Goal: Task Accomplishment & Management: Manage account settings

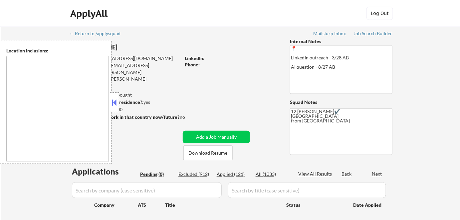
type textarea "Remote US Anywhere in [GEOGRAPHIC_DATA] [GEOGRAPHIC_DATA], [GEOGRAPHIC_DATA] [G…"
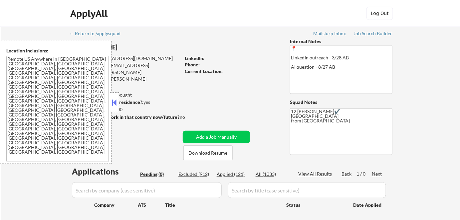
click at [118, 103] on button at bounding box center [114, 103] width 7 height 10
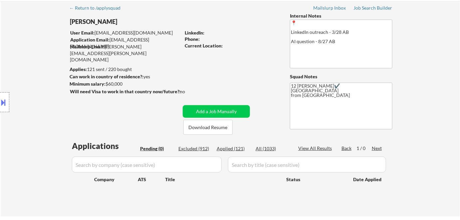
scroll to position [60, 0]
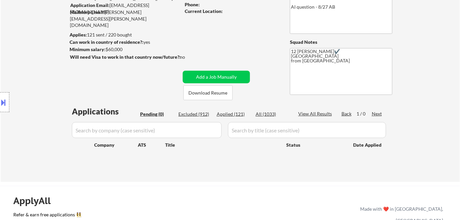
click at [190, 113] on div "Excluded (912)" at bounding box center [194, 114] width 33 height 7
click at [150, 114] on div "Pending (0)" at bounding box center [156, 114] width 33 height 7
click at [237, 113] on div "Applied (121)" at bounding box center [232, 114] width 33 height 7
click at [267, 114] on div "All (1033)" at bounding box center [271, 114] width 33 height 7
click at [195, 115] on div "Excluded (912)" at bounding box center [194, 114] width 33 height 7
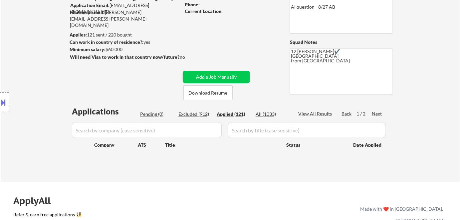
click at [144, 112] on div "Pending (0)" at bounding box center [156, 114] width 33 height 7
select select ""excluded""
select select ""applied""
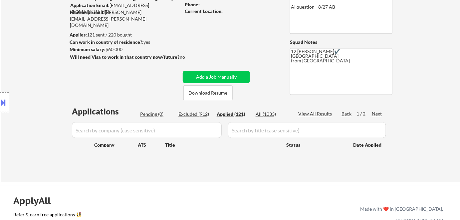
select select ""applied""
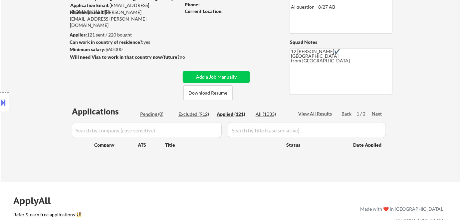
select select ""applied""
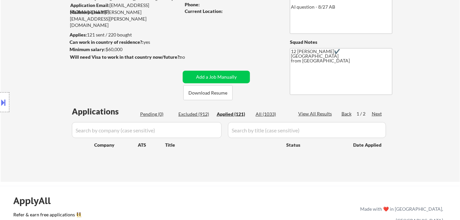
select select ""applied""
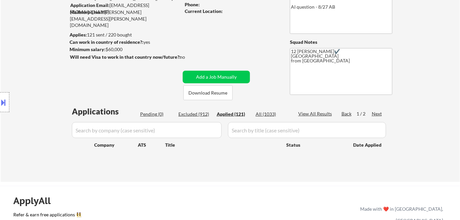
select select ""applied""
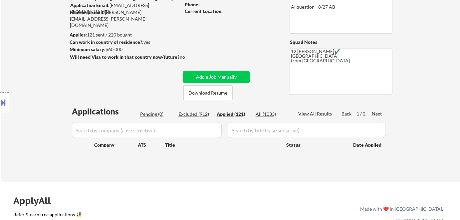
select select ""applied""
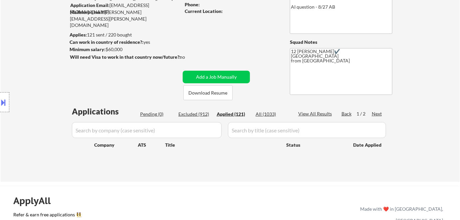
select select ""applied""
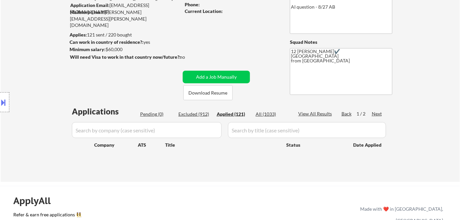
select select ""applied""
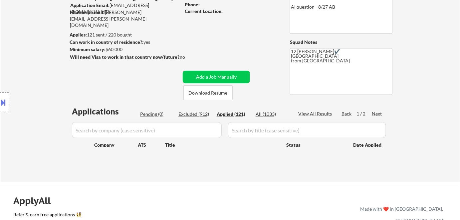
select select ""applied""
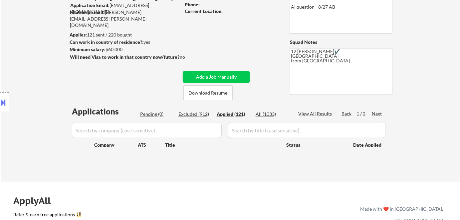
select select ""applied""
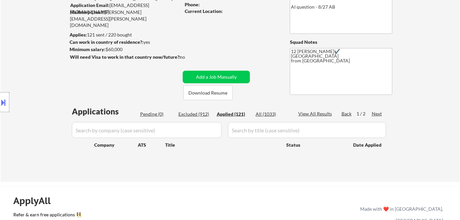
select select ""applied""
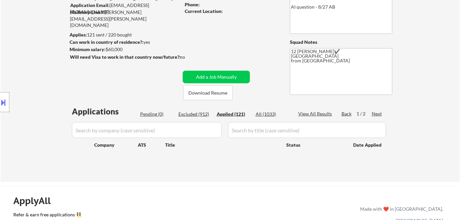
select select ""applied""
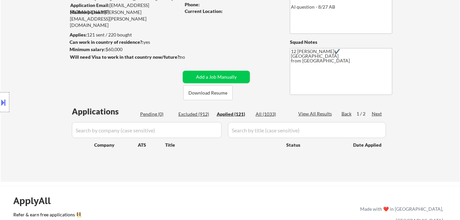
select select ""applied""
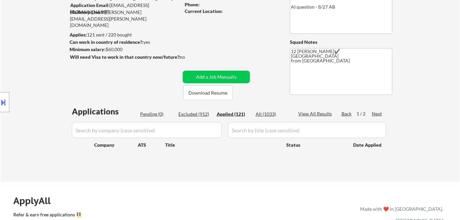
select select ""applied""
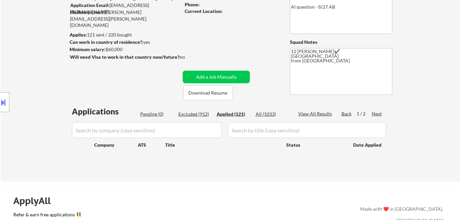
select select ""applied""
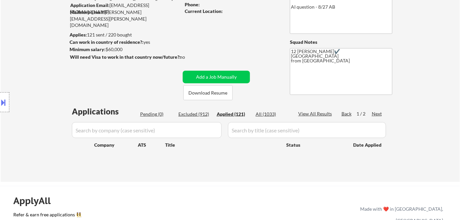
select select ""applied""
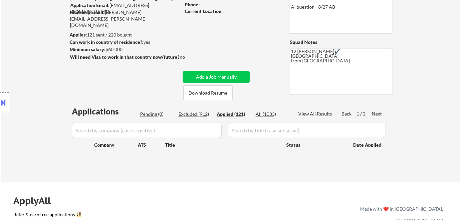
select select ""applied""
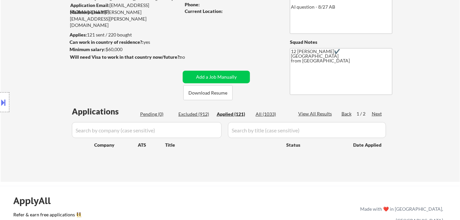
select select ""applied""
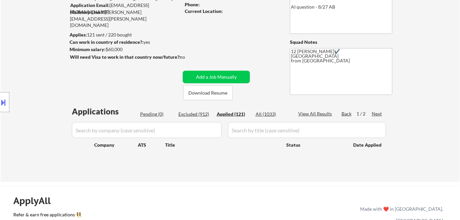
select select ""applied""
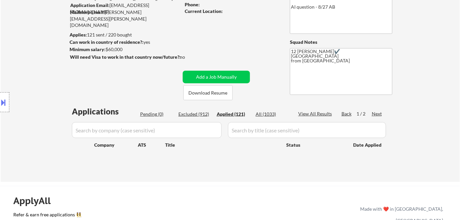
select select ""applied""
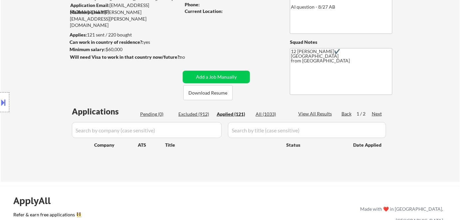
select select ""applied""
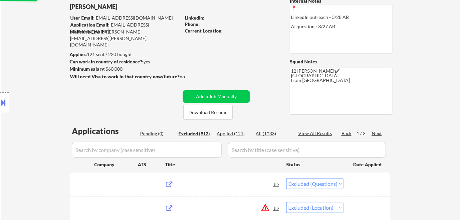
scroll to position [0, 0]
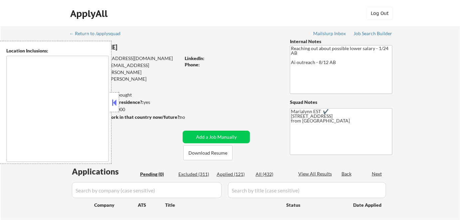
type textarea "remote"
click at [114, 104] on button at bounding box center [114, 103] width 7 height 10
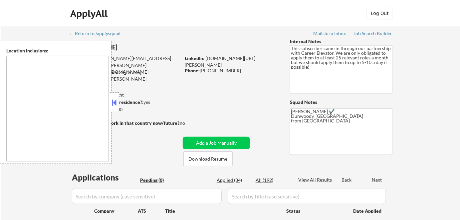
type textarea "Pensacola, FL Gulf Breeze, FL Ferry Pass, FL Brent, FL Ensley, FL Bellview, FL …"
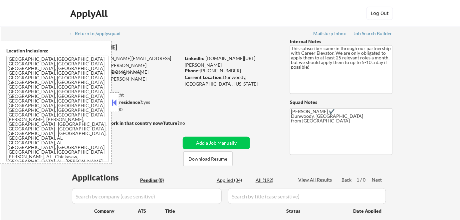
click at [111, 101] on button at bounding box center [114, 103] width 7 height 10
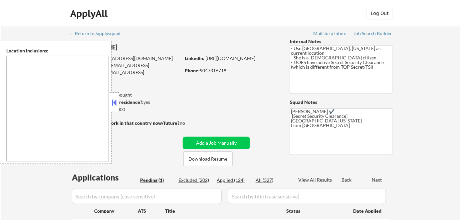
select select ""pending""
type textarea "Dallas, TX University Park, TX Highland Park, TX Irving, TX Mesquite, TX Garlan…"
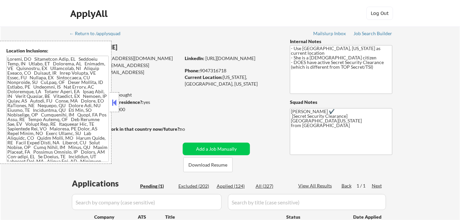
click at [115, 103] on button at bounding box center [114, 103] width 7 height 10
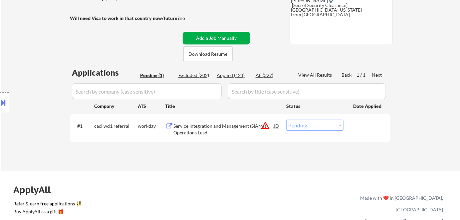
scroll to position [121, 0]
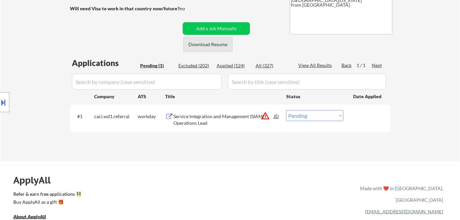
click at [208, 43] on button "Download Resume" at bounding box center [207, 44] width 49 height 15
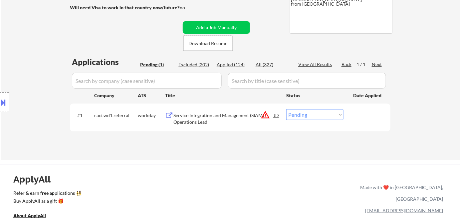
scroll to position [181, 0]
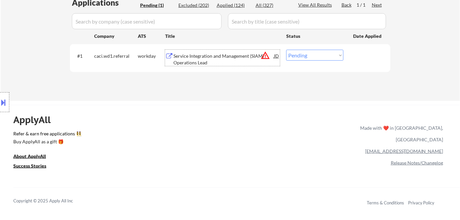
click at [220, 60] on div "Service Integration and Management (SIAM) Operations Lead" at bounding box center [223, 59] width 100 height 13
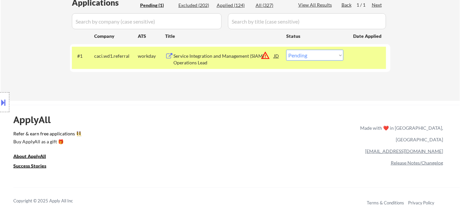
click at [177, 112] on div "ApplyAll Refer & earn free applications 👯‍♀️ Buy ApplyAll as a gift 🎁 About App…" at bounding box center [230, 162] width 460 height 105
click at [310, 54] on select "Choose an option... Pending Applied Excluded (Questions) Excluded (Expired) Exc…" at bounding box center [314, 55] width 57 height 11
select select ""excluded__expired_""
click at [286, 50] on select "Choose an option... Pending Applied Excluded (Questions) Excluded (Expired) Exc…" at bounding box center [314, 55] width 57 height 11
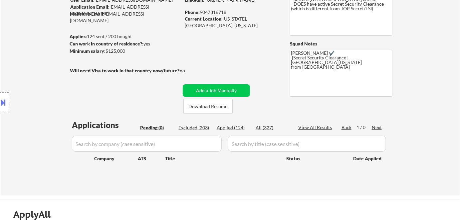
scroll to position [60, 0]
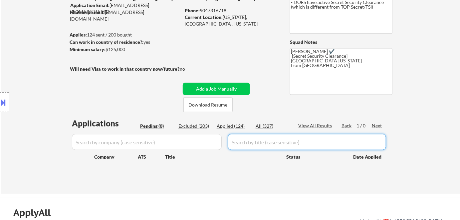
click at [242, 146] on input "input" at bounding box center [307, 142] width 158 height 16
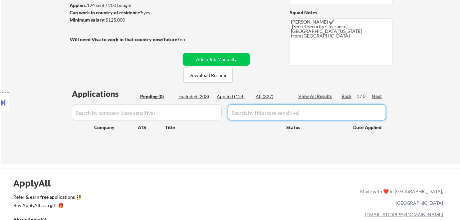
scroll to position [90, 0]
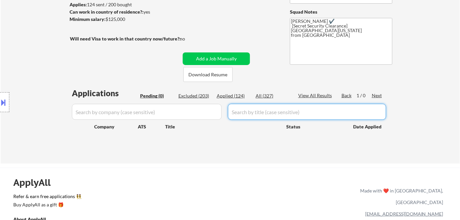
click at [246, 114] on input "input" at bounding box center [307, 112] width 158 height 16
paste input "ServiceNow Senior Engagement Manager"
type input "ServiceNow Senior Engagement Manager"
drag, startPoint x: 233, startPoint y: 98, endPoint x: 242, endPoint y: 99, distance: 9.3
click at [234, 98] on div "Applied (124)" at bounding box center [232, 96] width 33 height 7
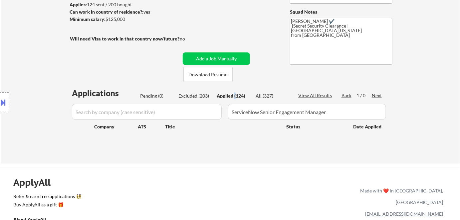
select select ""applied""
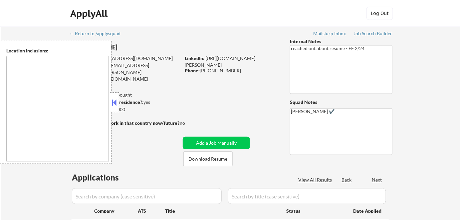
type textarea "Inver Grove Heights, MN South St. Paul, MN West St. Paul, MN Mendota Heights, M…"
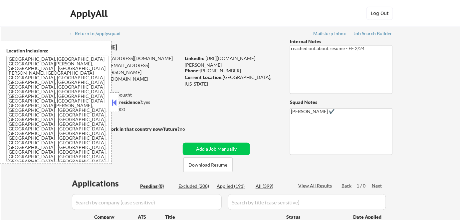
click at [114, 98] on button at bounding box center [114, 103] width 7 height 10
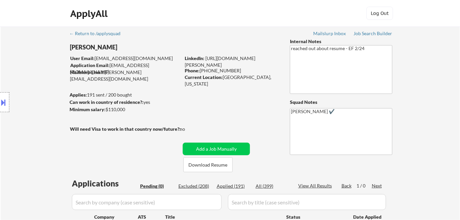
scroll to position [30, 0]
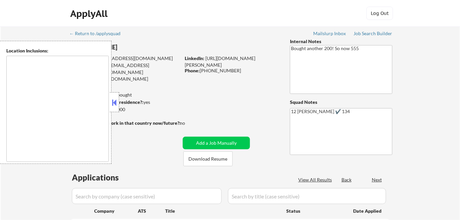
select select ""pending""
type textarea "[GEOGRAPHIC_DATA], [GEOGRAPHIC_DATA] [GEOGRAPHIC_DATA], [GEOGRAPHIC_DATA] [GEOG…"
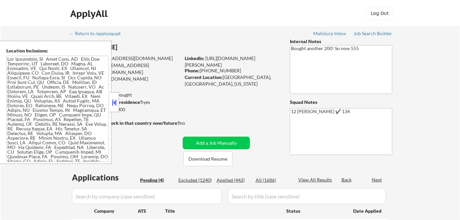
click at [113, 101] on button at bounding box center [114, 103] width 7 height 10
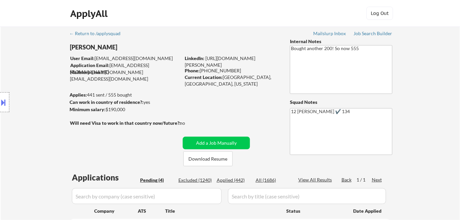
scroll to position [121, 0]
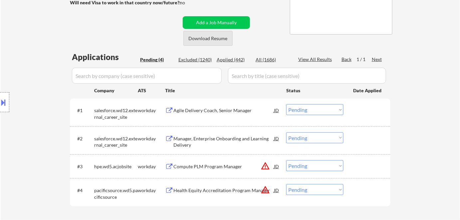
click at [208, 39] on button "Download Resume" at bounding box center [207, 38] width 49 height 15
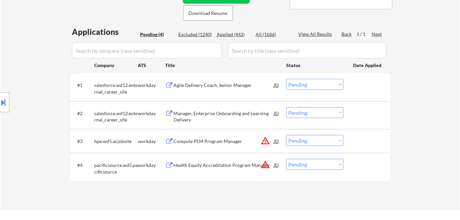
scroll to position [181, 0]
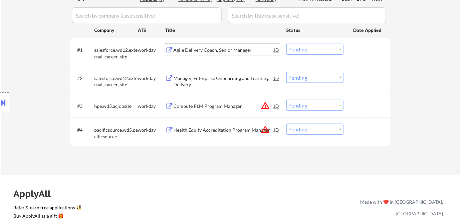
click at [219, 51] on div "Agile Delivery Coach, Senior Manager" at bounding box center [223, 50] width 100 height 7
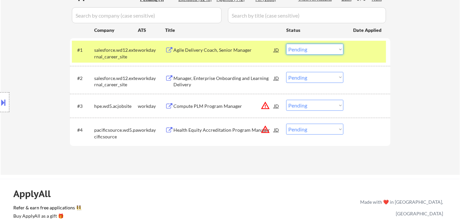
drag, startPoint x: 312, startPoint y: 49, endPoint x: 314, endPoint y: 52, distance: 4.1
click at [313, 50] on select "Choose an option... Pending Applied Excluded (Questions) Excluded (Expired) Exc…" at bounding box center [314, 49] width 57 height 11
click at [286, 44] on select "Choose an option... Pending Applied Excluded (Questions) Excluded (Expired) Exc…" at bounding box center [314, 49] width 57 height 11
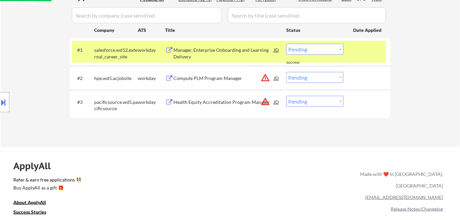
click at [222, 52] on div "Manager, Enterprise Onboarding and Learning Delivery" at bounding box center [223, 53] width 100 height 13
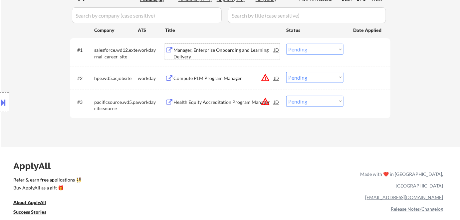
click at [217, 51] on div "Manager, Enterprise Onboarding and Learning Delivery" at bounding box center [223, 53] width 100 height 13
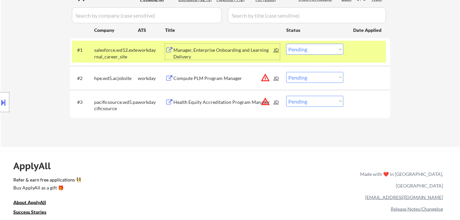
click at [300, 52] on select "Choose an option... Pending Applied Excluded (Questions) Excluded (Expired) Exc…" at bounding box center [314, 49] width 57 height 11
click at [286, 44] on select "Choose an option... Pending Applied Excluded (Questions) Excluded (Expired) Exc…" at bounding box center [314, 49] width 57 height 11
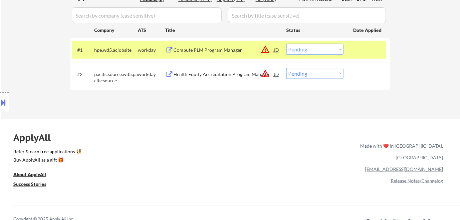
click at [223, 51] on div "Compute PLM Program Manager" at bounding box center [223, 50] width 100 height 7
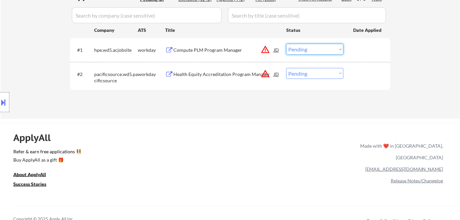
click at [299, 47] on select "Choose an option... Pending Applied Excluded (Questions) Excluded (Expired) Exc…" at bounding box center [314, 49] width 57 height 11
click at [286, 44] on select "Choose an option... Pending Applied Excluded (Questions) Excluded (Expired) Exc…" at bounding box center [314, 49] width 57 height 11
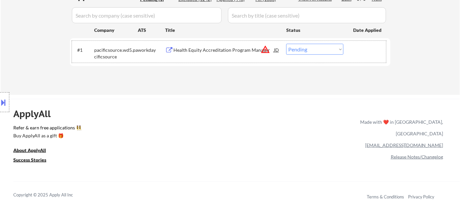
click at [188, 43] on div "#1 pacificsource.wd5.pacificsource workday Health Equity Accreditation Program …" at bounding box center [229, 52] width 314 height 22
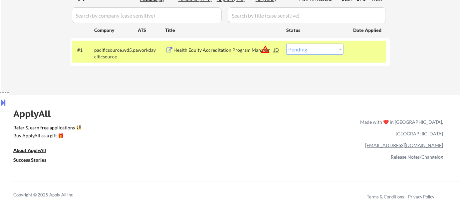
click at [189, 44] on div "Health Equity Accreditation Program Manager" at bounding box center [223, 50] width 100 height 12
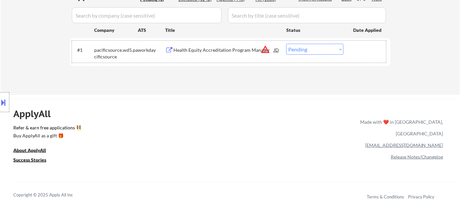
click at [305, 55] on div "#1 pacificsource.wd5.pacificsource workday Health Equity Accreditation Program …" at bounding box center [229, 52] width 314 height 22
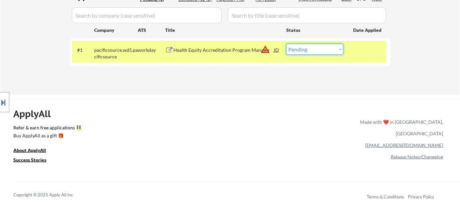
click at [318, 47] on select "Choose an option... Pending Applied Excluded (Questions) Excluded (Expired) Exc…" at bounding box center [314, 49] width 57 height 11
click at [286, 44] on select "Choose an option... Pending Applied Excluded (Questions) Excluded (Expired) Exc…" at bounding box center [314, 49] width 57 height 11
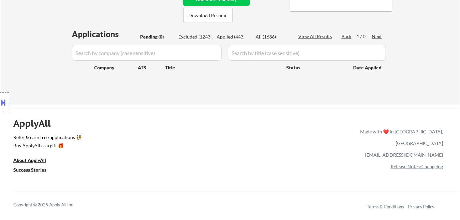
scroll to position [84, 0]
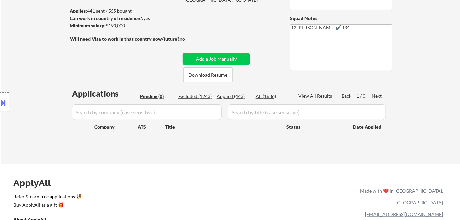
click at [238, 99] on div "Applied (443)" at bounding box center [232, 96] width 33 height 7
select select ""applied""
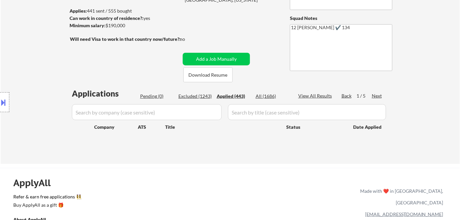
select select ""applied""
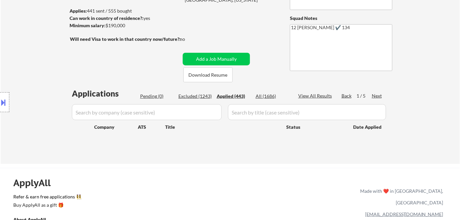
select select ""applied""
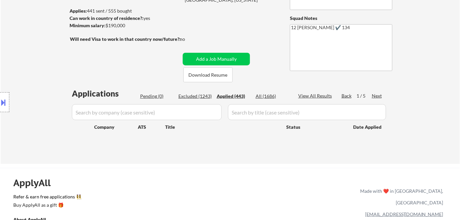
select select ""applied""
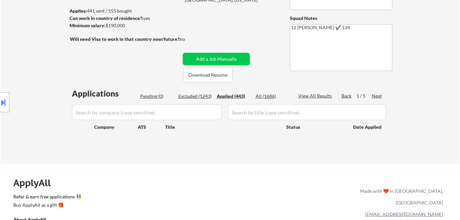
select select ""applied""
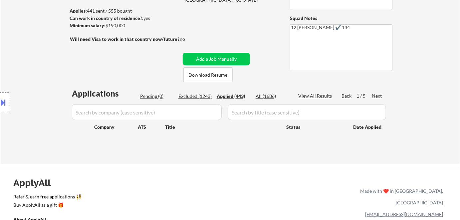
select select ""applied""
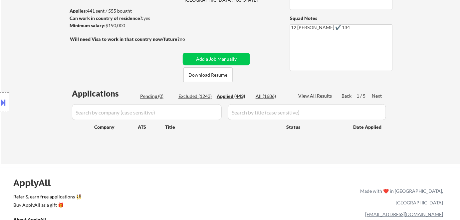
select select ""applied""
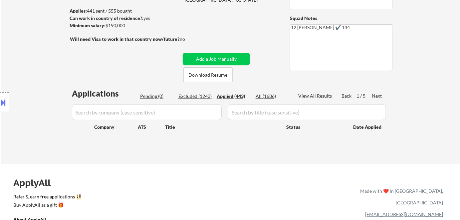
select select ""applied""
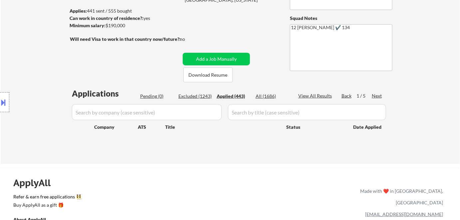
select select ""applied""
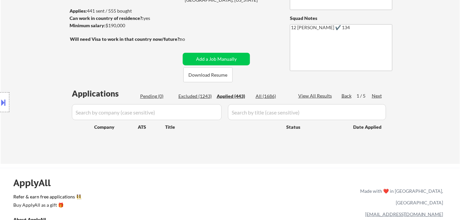
select select ""applied""
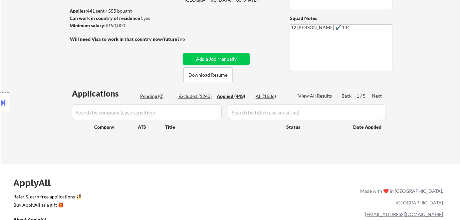
select select ""applied""
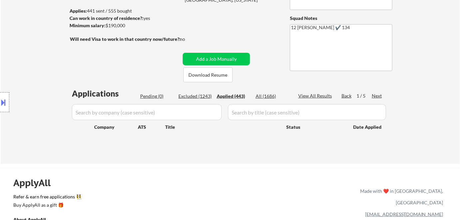
select select ""applied""
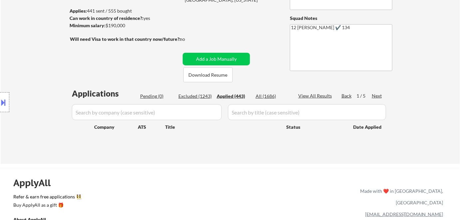
select select ""applied""
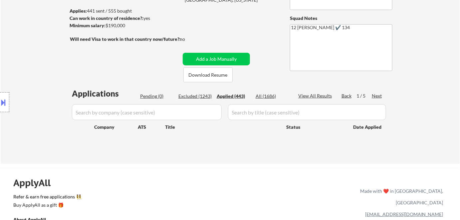
select select ""applied""
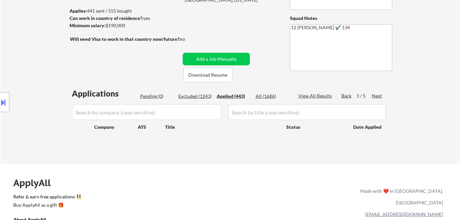
select select ""applied""
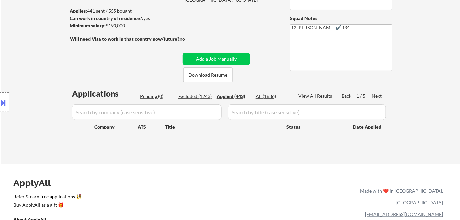
select select ""applied""
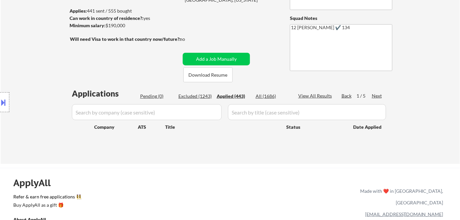
select select ""applied""
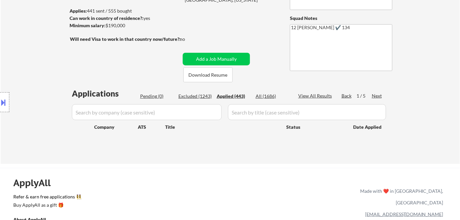
select select ""applied""
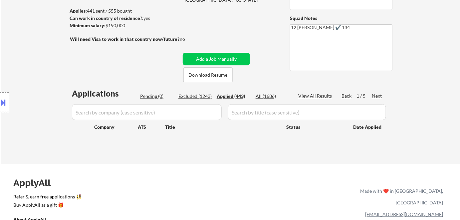
select select ""applied""
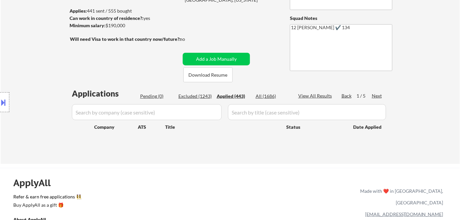
select select ""applied""
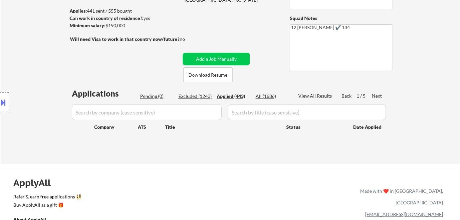
select select ""applied""
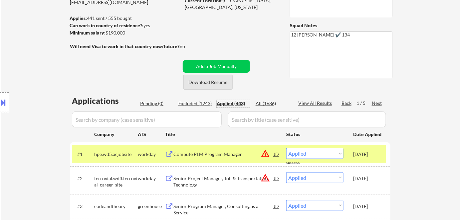
scroll to position [76, 0]
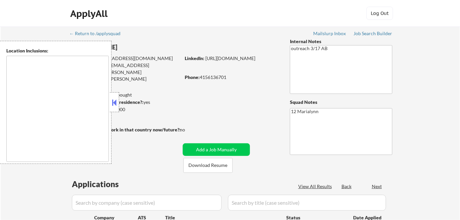
type textarea "[GEOGRAPHIC_DATA], [GEOGRAPHIC_DATA] [GEOGRAPHIC_DATA], [GEOGRAPHIC_DATA] [GEOG…"
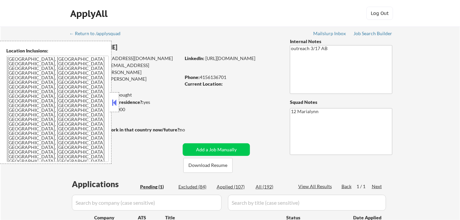
click at [147, 65] on div "Application Email: [EMAIL_ADDRESS][DOMAIN_NAME]" at bounding box center [125, 68] width 110 height 13
click at [115, 108] on div at bounding box center [114, 102] width 9 height 20
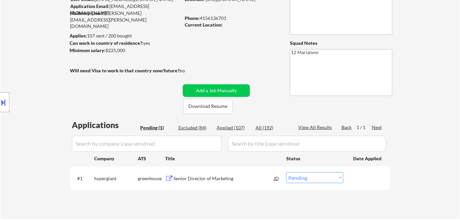
scroll to position [59, 0]
click at [212, 105] on button "Download Resume" at bounding box center [207, 106] width 49 height 15
click at [202, 178] on div "Senior Director of Marketing" at bounding box center [223, 179] width 100 height 7
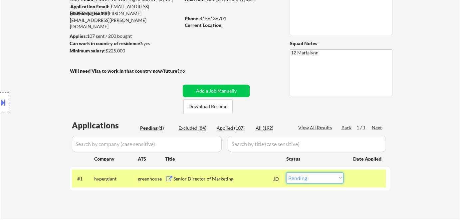
click at [308, 177] on select "Choose an option... Pending Applied Excluded (Questions) Excluded (Expired) Exc…" at bounding box center [314, 178] width 57 height 11
select select ""excluded__expired_""
click at [286, 173] on select "Choose an option... Pending Applied Excluded (Questions) Excluded (Expired) Exc…" at bounding box center [314, 178] width 57 height 11
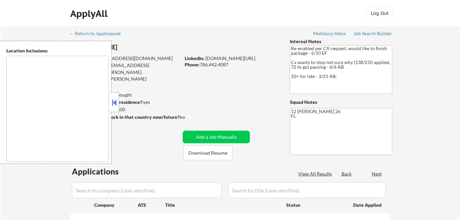
type textarea "[GEOGRAPHIC_DATA], [GEOGRAPHIC_DATA] [GEOGRAPHIC_DATA], [GEOGRAPHIC_DATA] [GEOG…"
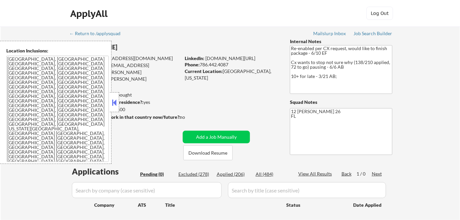
click at [114, 98] on button at bounding box center [114, 103] width 7 height 10
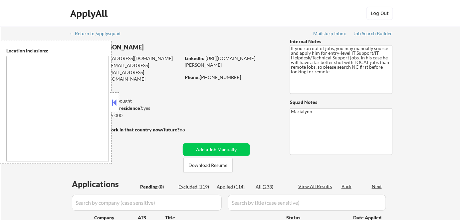
type textarea "[GEOGRAPHIC_DATA], [GEOGRAPHIC_DATA] [GEOGRAPHIC_DATA], [GEOGRAPHIC_DATA] [GEOG…"
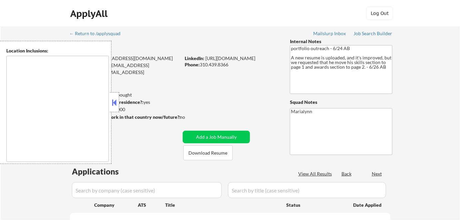
select select ""pending""
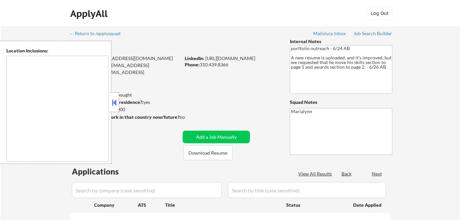
select select ""pending""
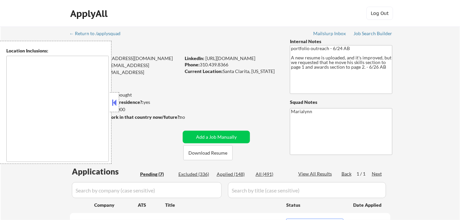
click at [114, 106] on button at bounding box center [114, 103] width 7 height 10
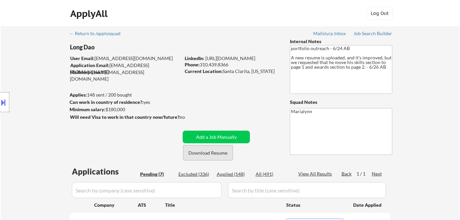
click at [203, 150] on button "Download Resume" at bounding box center [207, 153] width 49 height 15
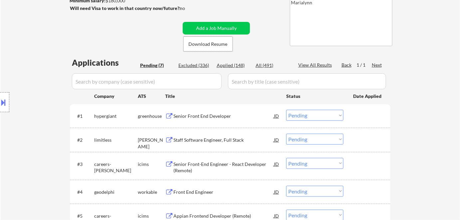
scroll to position [111, 0]
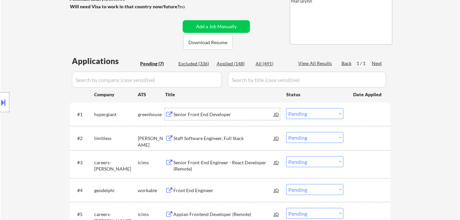
click at [187, 114] on div "Senior Front End Developer" at bounding box center [223, 114] width 100 height 7
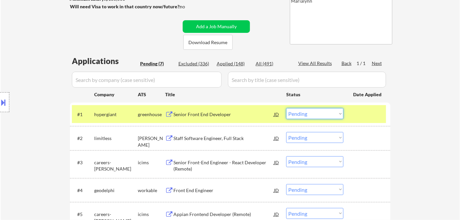
click at [324, 115] on select "Choose an option... Pending Applied Excluded (Questions) Excluded (Expired) Exc…" at bounding box center [314, 113] width 57 height 11
click at [286, 108] on select "Choose an option... Pending Applied Excluded (Questions) Excluded (Expired) Exc…" at bounding box center [314, 113] width 57 height 11
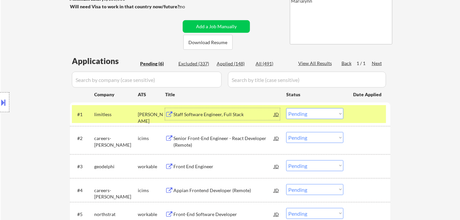
click at [217, 108] on div "Staff Software Engineer, Full Stack" at bounding box center [223, 114] width 100 height 12
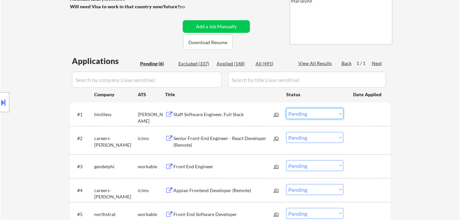
click at [317, 113] on select "Choose an option... Pending Applied Excluded (Questions) Excluded (Expired) Exc…" at bounding box center [314, 113] width 57 height 11
click at [286, 108] on select "Choose an option... Pending Applied Excluded (Questions) Excluded (Expired) Exc…" at bounding box center [314, 113] width 57 height 11
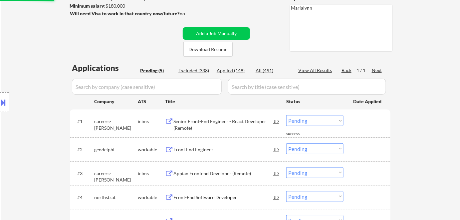
scroll to position [104, 0]
click at [214, 122] on div "Senior Front-End Engineer - React Developer (Remote)" at bounding box center [223, 124] width 100 height 13
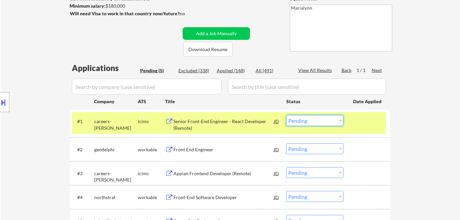
click at [311, 119] on select "Choose an option... Pending Applied Excluded (Questions) Excluded (Expired) Exc…" at bounding box center [314, 120] width 57 height 11
click at [286, 115] on select "Choose an option... Pending Applied Excluded (Questions) Excluded (Expired) Exc…" at bounding box center [314, 120] width 57 height 11
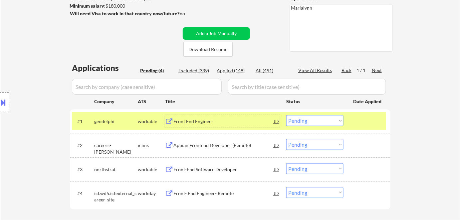
click at [196, 126] on div "Front End Engineer" at bounding box center [223, 121] width 100 height 12
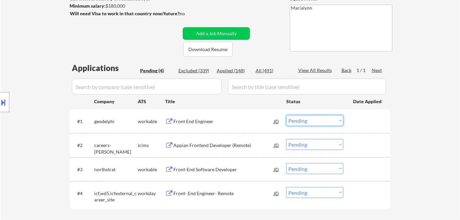
click at [296, 121] on select "Choose an option... Pending Applied Excluded (Questions) Excluded (Expired) Exc…" at bounding box center [314, 120] width 57 height 11
click at [286, 115] on select "Choose an option... Pending Applied Excluded (Questions) Excluded (Expired) Exc…" at bounding box center [314, 120] width 57 height 11
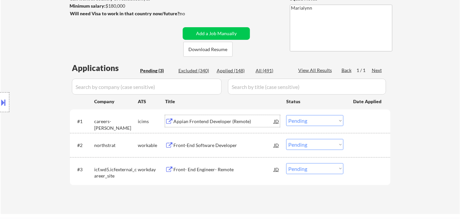
click at [195, 121] on div "Appian Frontend Developer (Remote)" at bounding box center [223, 121] width 100 height 7
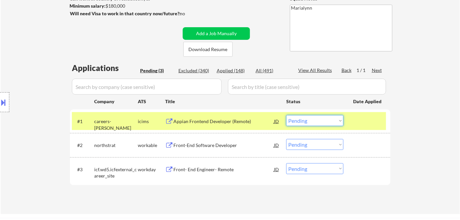
click at [324, 118] on select "Choose an option... Pending Applied Excluded (Questions) Excluded (Expired) Exc…" at bounding box center [314, 120] width 57 height 11
click at [286, 115] on select "Choose an option... Pending Applied Excluded (Questions) Excluded (Expired) Exc…" at bounding box center [314, 120] width 57 height 11
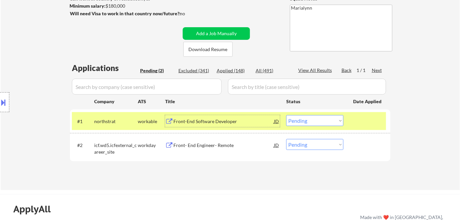
click at [196, 119] on div "Front-End Software Developer" at bounding box center [223, 121] width 100 height 7
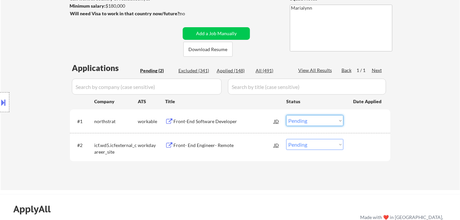
click at [307, 120] on select "Choose an option... Pending Applied Excluded (Questions) Excluded (Expired) Exc…" at bounding box center [314, 120] width 57 height 11
click at [286, 115] on select "Choose an option... Pending Applied Excluded (Questions) Excluded (Expired) Exc…" at bounding box center [314, 120] width 57 height 11
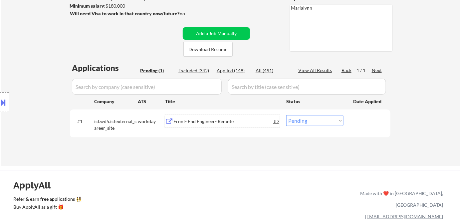
click at [195, 119] on div "Front- End Engineer- Remote" at bounding box center [223, 121] width 100 height 7
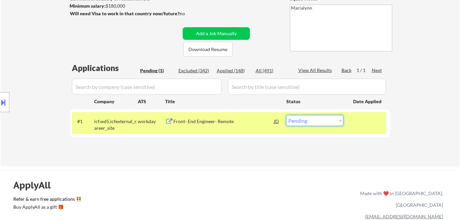
click at [312, 123] on select "Choose an option... Pending Applied Excluded (Questions) Excluded (Expired) Exc…" at bounding box center [314, 120] width 57 height 11
select select ""excluded__expired_""
click at [286, 115] on select "Choose an option... Pending Applied Excluded (Questions) Excluded (Expired) Exc…" at bounding box center [314, 120] width 57 height 11
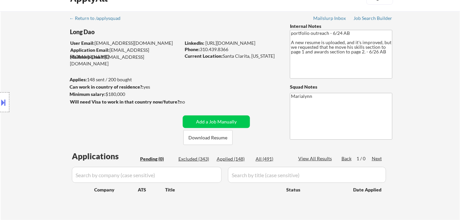
scroll to position [0, 0]
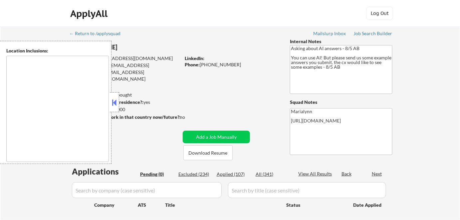
type textarea "[GEOGRAPHIC_DATA], [GEOGRAPHIC_DATA] [GEOGRAPHIC_DATA], [GEOGRAPHIC_DATA], [GEO…"
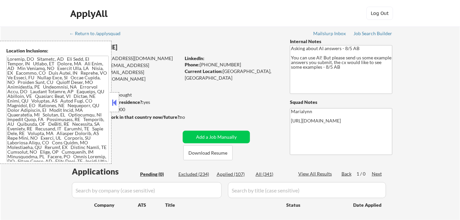
click at [121, 103] on strong "Can work in country of residence?:" at bounding box center [106, 102] width 74 height 6
click at [111, 100] on button at bounding box center [114, 103] width 7 height 10
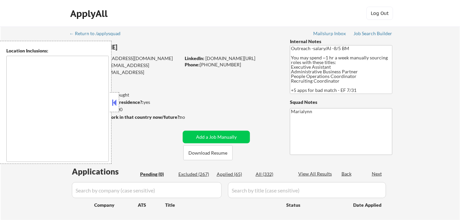
type textarea "[GEOGRAPHIC_DATA], [GEOGRAPHIC_DATA], [GEOGRAPHIC_DATA] [GEOGRAPHIC_DATA], [GEO…"
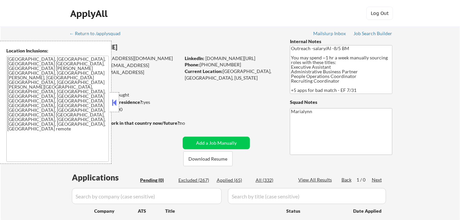
click at [113, 103] on button at bounding box center [114, 103] width 7 height 10
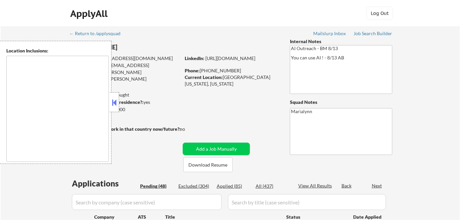
select select ""pending""
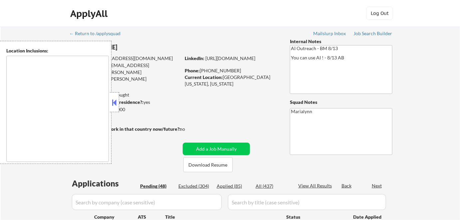
select select ""pending""
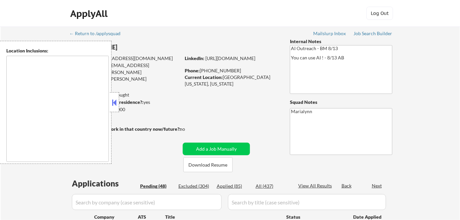
select select ""pending""
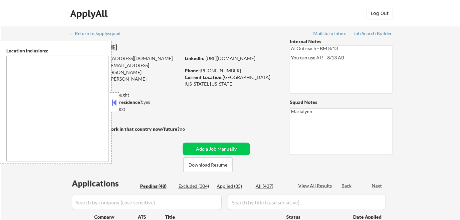
select select ""pending""
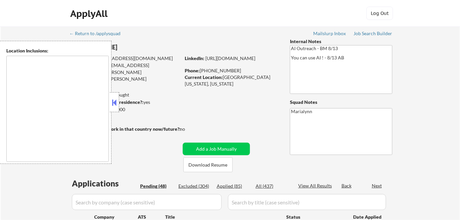
select select ""pending""
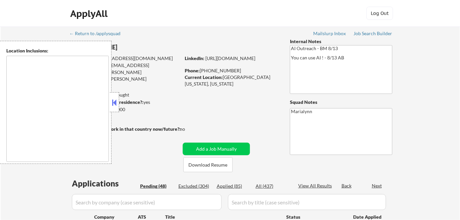
select select ""pending""
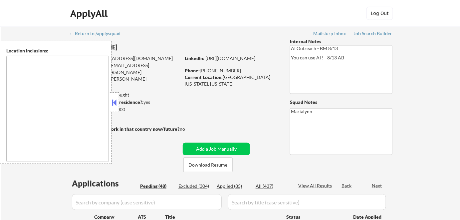
select select ""pending""
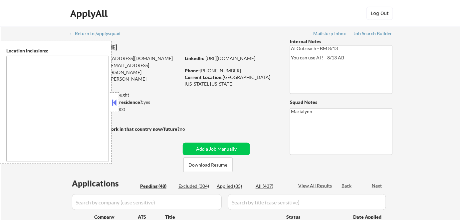
select select ""pending""
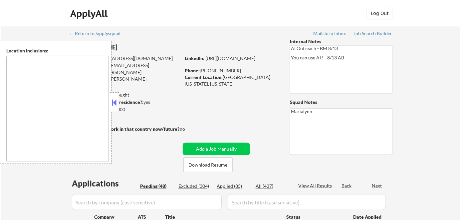
select select ""pending""
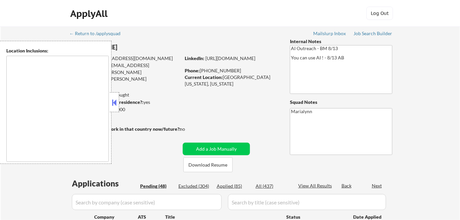
select select ""pending""
click at [113, 104] on button at bounding box center [114, 103] width 7 height 10
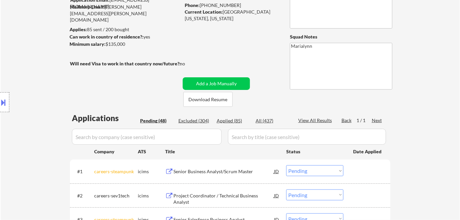
scroll to position [68, 0]
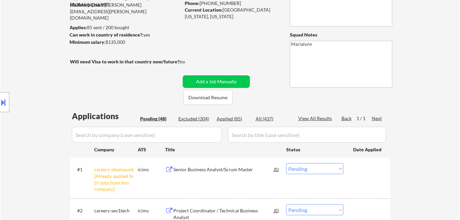
click at [307, 166] on select "Choose an option... Pending Applied Excluded (Questions) Excluded (Expired) Exc…" at bounding box center [314, 169] width 57 height 11
click at [286, 164] on select "Choose an option... Pending Applied Excluded (Questions) Excluded (Expired) Exc…" at bounding box center [314, 169] width 57 height 11
click at [204, 100] on button "Download Resume" at bounding box center [207, 97] width 49 height 15
select select ""pending""
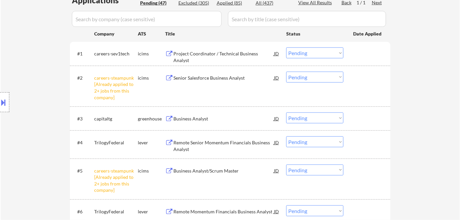
scroll to position [195, 0]
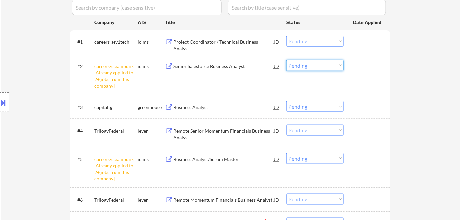
click at [329, 63] on select "Choose an option... Pending Applied Excluded (Questions) Excluded (Expired) Exc…" at bounding box center [314, 65] width 57 height 11
click at [286, 60] on select "Choose an option... Pending Applied Excluded (Questions) Excluded (Expired) Exc…" at bounding box center [314, 65] width 57 height 11
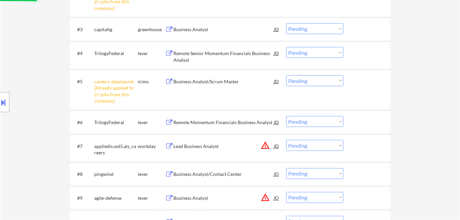
scroll to position [282, 0]
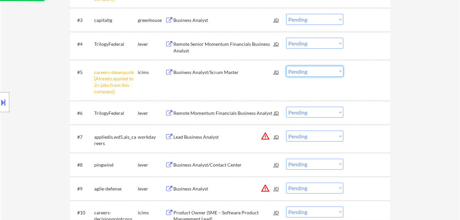
click at [323, 72] on select "Choose an option... Pending Applied Excluded (Questions) Excluded (Expired) Exc…" at bounding box center [314, 71] width 57 height 11
select select ""pending""
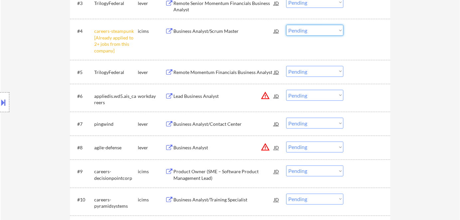
click at [318, 32] on select "Choose an option... Pending Applied Excluded (Questions) Excluded (Expired) Exc…" at bounding box center [314, 30] width 57 height 11
click at [326, 26] on select "Choose an option... Pending Applied Excluded (Questions) Excluded (Expired) Exc…" at bounding box center [314, 30] width 57 height 11
click at [286, 25] on select "Choose an option... Pending Applied Excluded (Questions) Excluded (Expired) Exc…" at bounding box center [314, 30] width 57 height 11
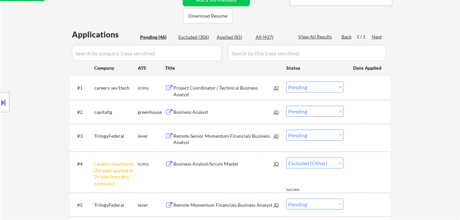
select select ""pending""
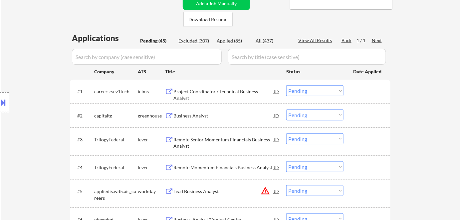
scroll to position [145, 0]
click at [259, 93] on div "Project Coordinator / Technical Business Analyst" at bounding box center [223, 95] width 100 height 13
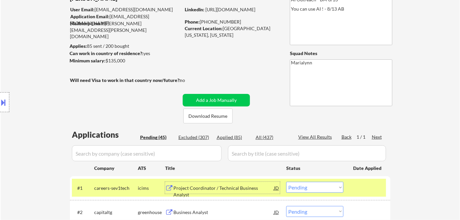
scroll to position [17, 0]
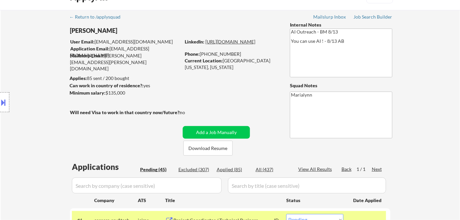
click at [205, 45] on link "[URL][DOMAIN_NAME]" at bounding box center [230, 42] width 50 height 6
click at [9, 109] on div "Location Inclusions:" at bounding box center [59, 102] width 119 height 123
click at [3, 106] on button at bounding box center [3, 102] width 7 height 11
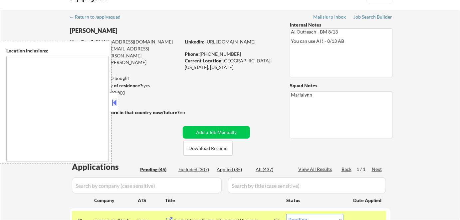
click at [115, 98] on button at bounding box center [114, 103] width 7 height 10
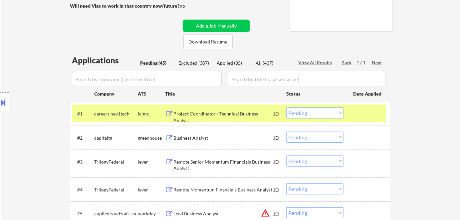
scroll to position [129, 0]
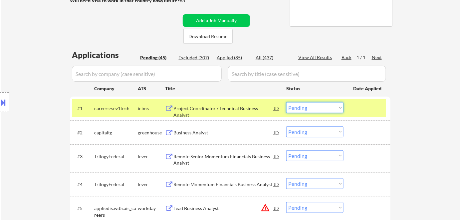
click at [308, 105] on select "Choose an option... Pending Applied Excluded (Questions) Excluded (Expired) Exc…" at bounding box center [314, 107] width 57 height 11
click at [286, 102] on select "Choose an option... Pending Applied Excluded (Questions) Excluded (Expired) Exc…" at bounding box center [314, 107] width 57 height 11
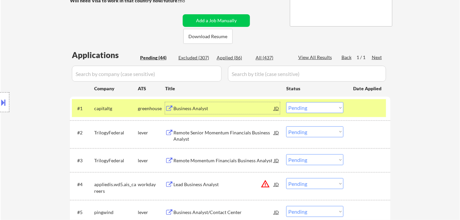
click at [197, 114] on div "Business Analyst" at bounding box center [223, 108] width 100 height 12
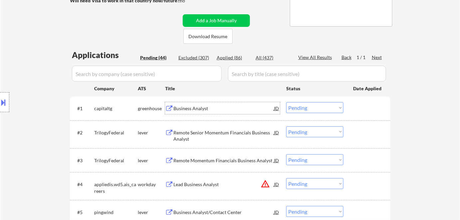
click at [200, 110] on div "Business Analyst" at bounding box center [223, 108] width 100 height 7
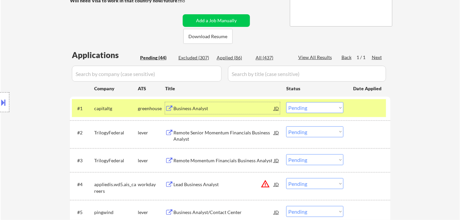
click at [181, 137] on div "Remote Senior Momentum Financials Business Analyst" at bounding box center [223, 136] width 100 height 13
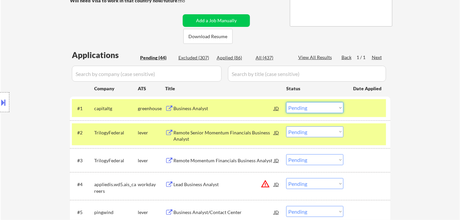
click at [303, 107] on select "Choose an option... Pending Applied Excluded (Questions) Excluded (Expired) Exc…" at bounding box center [314, 107] width 57 height 11
click at [286, 102] on select "Choose an option... Pending Applied Excluded (Questions) Excluded (Expired) Exc…" at bounding box center [314, 107] width 57 height 11
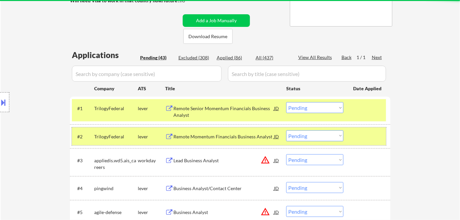
click at [150, 132] on div "lever" at bounding box center [151, 137] width 27 height 12
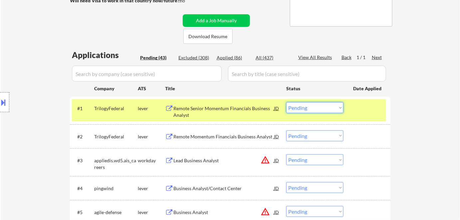
click at [294, 110] on select "Choose an option... Pending Applied Excluded (Questions) Excluded (Expired) Exc…" at bounding box center [314, 107] width 57 height 11
click at [307, 110] on select "Choose an option... Pending Applied Excluded (Questions) Excluded (Expired) Exc…" at bounding box center [314, 107] width 57 height 11
click at [286, 102] on select "Choose an option... Pending Applied Excluded (Questions) Excluded (Expired) Exc…" at bounding box center [314, 107] width 57 height 11
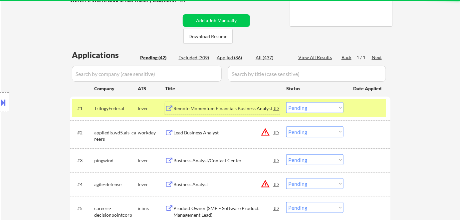
click at [221, 111] on div "Remote Momentum Financials Business Analyst" at bounding box center [223, 108] width 100 height 7
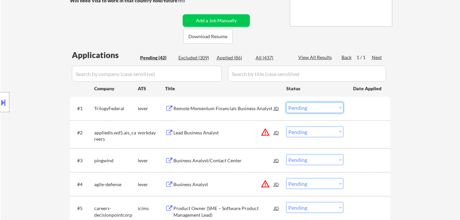
click at [304, 109] on select "Choose an option... Pending Applied Excluded (Questions) Excluded (Expired) Exc…" at bounding box center [314, 107] width 57 height 11
click at [286, 102] on select "Choose an option... Pending Applied Excluded (Questions) Excluded (Expired) Exc…" at bounding box center [314, 107] width 57 height 11
select select ""pending""
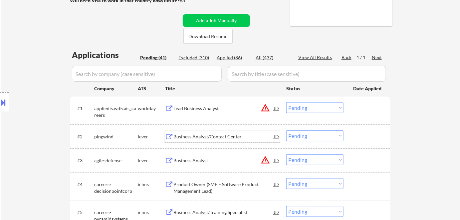
click at [176, 134] on div "Business Analyst/Contact Center" at bounding box center [223, 137] width 100 height 7
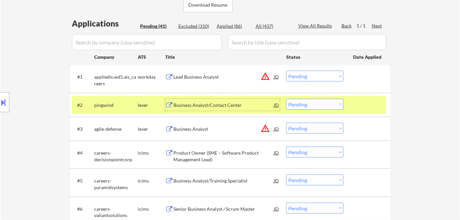
scroll to position [166, 0]
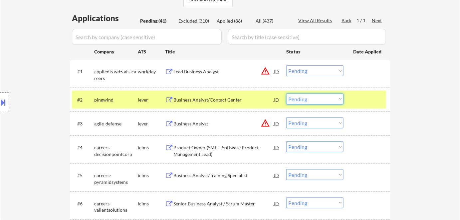
click at [302, 97] on select "Choose an option... Pending Applied Excluded (Questions) Excluded (Expired) Exc…" at bounding box center [314, 99] width 57 height 11
click at [286, 94] on select "Choose an option... Pending Applied Excluded (Questions) Excluded (Expired) Exc…" at bounding box center [314, 99] width 57 height 11
select select ""pending""
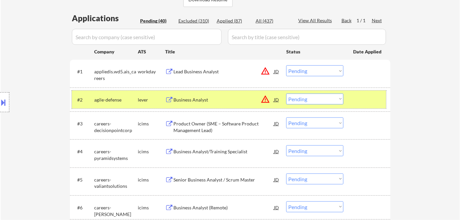
click at [136, 102] on div "agile-defense" at bounding box center [116, 100] width 44 height 7
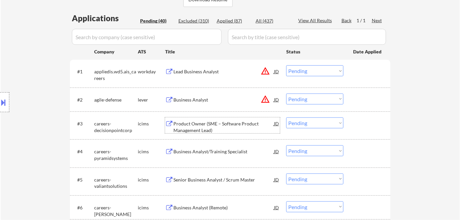
click at [210, 126] on div "Product Owner (SME – Software Product Management Lead)" at bounding box center [223, 127] width 100 height 13
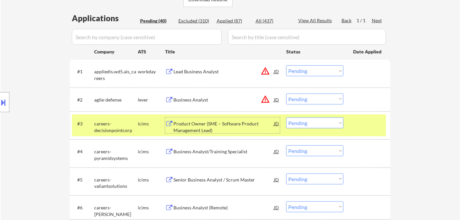
click at [312, 127] on select "Choose an option... Pending Applied Excluded (Questions) Excluded (Expired) Exc…" at bounding box center [314, 123] width 57 height 11
click at [286, 118] on select "Choose an option... Pending Applied Excluded (Questions) Excluded (Expired) Exc…" at bounding box center [314, 123] width 57 height 11
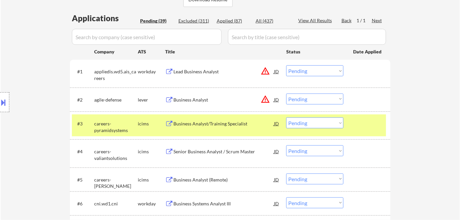
click at [220, 137] on div "#3 careers-pyramidsystems icims Business Analyst/Training Specialist JD warning…" at bounding box center [230, 126] width 320 height 28
click at [194, 126] on div "Business Analyst/Training Specialist" at bounding box center [223, 124] width 100 height 7
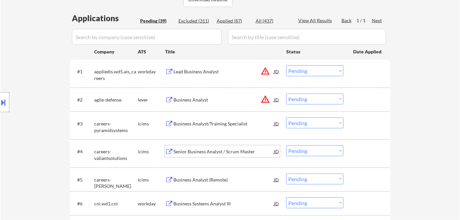
click at [197, 153] on div "Senior Business Analyst / Scrum Master" at bounding box center [223, 152] width 100 height 7
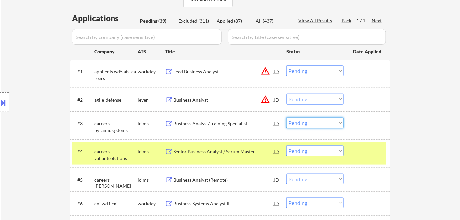
click at [304, 122] on select "Choose an option... Pending Applied Excluded (Questions) Excluded (Expired) Exc…" at bounding box center [314, 123] width 57 height 11
click at [286, 118] on select "Choose an option... Pending Applied Excluded (Questions) Excluded (Expired) Exc…" at bounding box center [314, 123] width 57 height 11
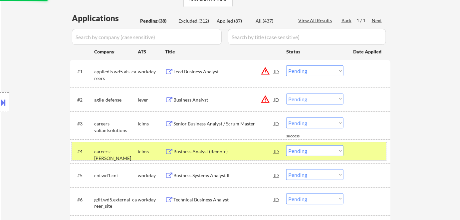
click at [141, 152] on div "icims" at bounding box center [151, 152] width 27 height 7
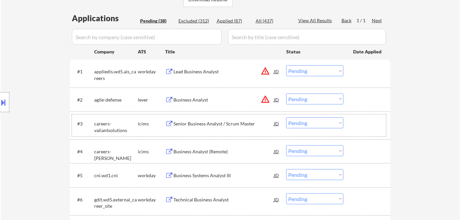
click at [306, 117] on div "#3 careers-valiantsolutions icims Senior Business Analyst / Scrum Master JD war…" at bounding box center [229, 126] width 314 height 22
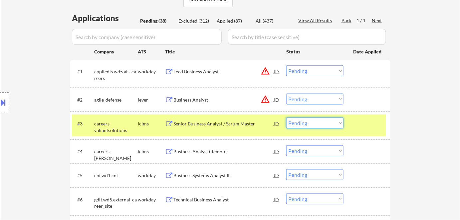
click at [318, 123] on select "Choose an option... Pending Applied Excluded (Questions) Excluded (Expired) Exc…" at bounding box center [314, 123] width 57 height 11
click at [286, 118] on select "Choose an option... Pending Applied Excluded (Questions) Excluded (Expired) Exc…" at bounding box center [314, 123] width 57 height 11
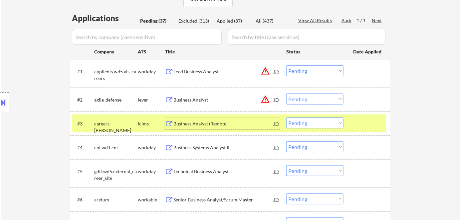
click at [208, 122] on div "Business Analyst (Remote)" at bounding box center [223, 124] width 100 height 7
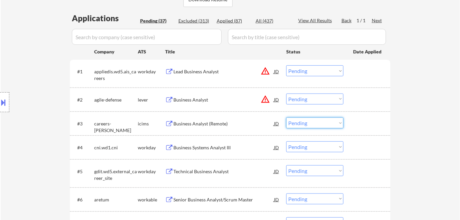
click at [303, 125] on select "Choose an option... Pending Applied Excluded (Questions) Excluded (Expired) Exc…" at bounding box center [314, 123] width 57 height 11
click at [286, 118] on select "Choose an option... Pending Applied Excluded (Questions) Excluded (Expired) Exc…" at bounding box center [314, 123] width 57 height 11
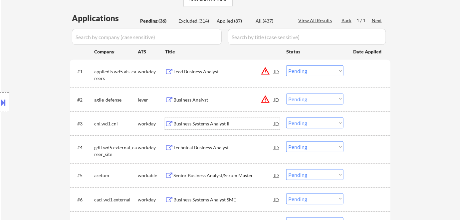
click at [187, 123] on div "Business Systems Analyst III" at bounding box center [223, 124] width 100 height 7
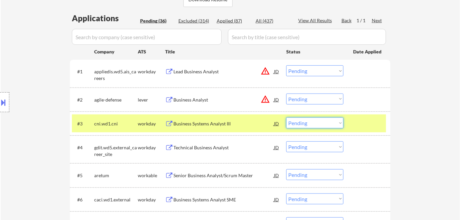
click at [302, 123] on select "Choose an option... Pending Applied Excluded (Questions) Excluded (Expired) Exc…" at bounding box center [314, 123] width 57 height 11
click at [286, 118] on select "Choose an option... Pending Applied Excluded (Questions) Excluded (Expired) Exc…" at bounding box center [314, 123] width 57 height 11
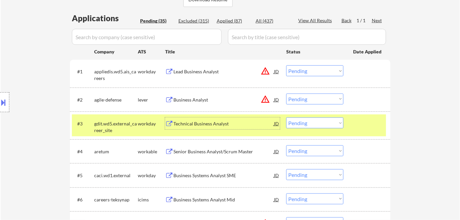
click at [228, 123] on div "Technical Business Analyst" at bounding box center [223, 124] width 100 height 7
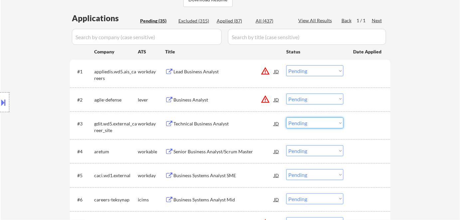
click at [297, 123] on select "Choose an option... Pending Applied Excluded (Questions) Excluded (Expired) Exc…" at bounding box center [314, 123] width 57 height 11
click at [286, 118] on select "Choose an option... Pending Applied Excluded (Questions) Excluded (Expired) Exc…" at bounding box center [314, 123] width 57 height 11
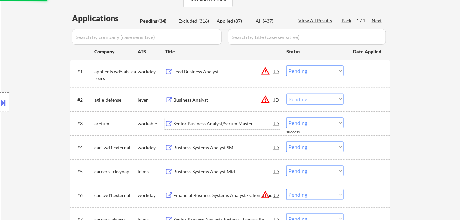
click at [204, 121] on div "Senior Business Analyst/Scrum Master" at bounding box center [223, 124] width 100 height 7
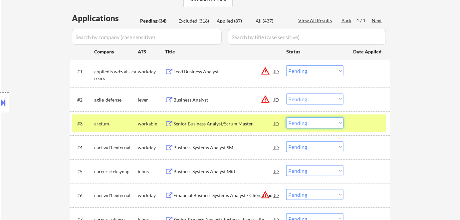
click at [301, 124] on select "Choose an option... Pending Applied Excluded (Questions) Excluded (Expired) Exc…" at bounding box center [314, 123] width 57 height 11
click at [286, 118] on select "Choose an option... Pending Applied Excluded (Questions) Excluded (Expired) Exc…" at bounding box center [314, 123] width 57 height 11
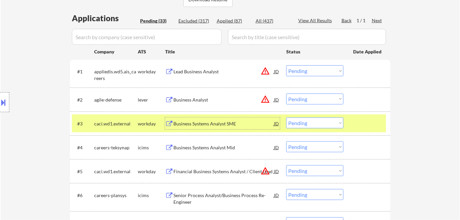
click at [203, 122] on div "Business Systems Analyst SME" at bounding box center [223, 124] width 100 height 7
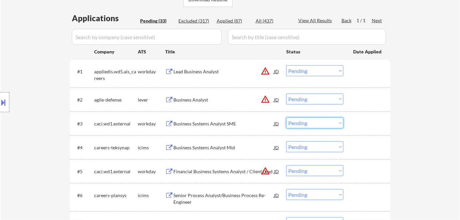
click at [307, 126] on select "Choose an option... Pending Applied Excluded (Questions) Excluded (Expired) Exc…" at bounding box center [314, 123] width 57 height 11
click at [286, 118] on select "Choose an option... Pending Applied Excluded (Questions) Excluded (Expired) Exc…" at bounding box center [314, 123] width 57 height 11
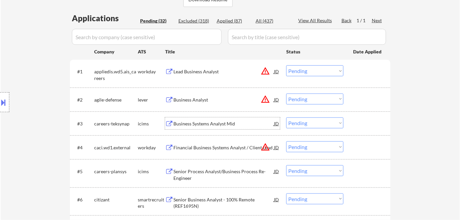
click at [194, 121] on div "Business Systems Analyst Mid" at bounding box center [223, 124] width 100 height 7
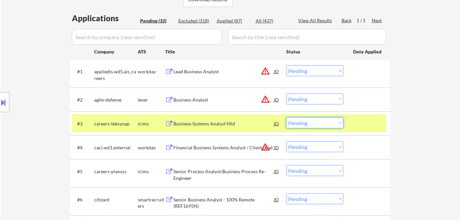
click at [333, 122] on select "Choose an option... Pending Applied Excluded (Questions) Excluded (Expired) Exc…" at bounding box center [314, 123] width 57 height 11
click at [286, 118] on select "Choose an option... Pending Applied Excluded (Questions) Excluded (Expired) Exc…" at bounding box center [314, 123] width 57 height 11
select select ""pending""
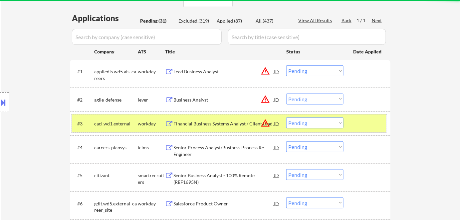
click at [152, 122] on div "workday" at bounding box center [151, 124] width 27 height 7
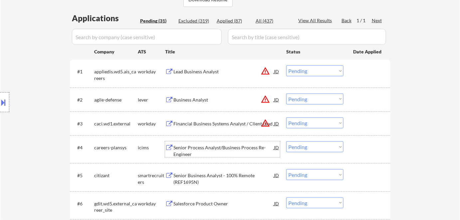
click at [214, 147] on div "Senior Process Analyst/Business Process Re-Engineer" at bounding box center [223, 151] width 100 height 13
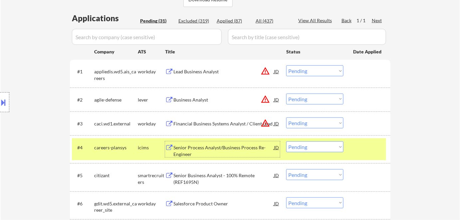
click at [327, 147] on select "Choose an option... Pending Applied Excluded (Questions) Excluded (Expired) Exc…" at bounding box center [314, 147] width 57 height 11
click at [286, 142] on select "Choose an option... Pending Applied Excluded (Questions) Excluded (Expired) Exc…" at bounding box center [314, 147] width 57 height 11
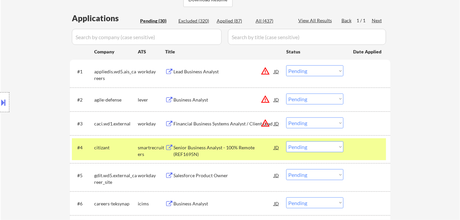
click at [197, 151] on div "Senior Business Analyst - 100% Remote (REF1695N)" at bounding box center [223, 151] width 100 height 13
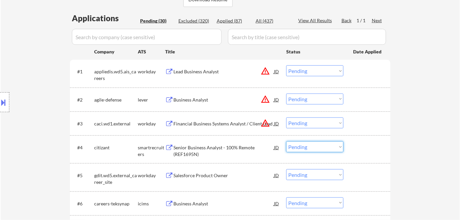
click at [298, 146] on select "Choose an option... Pending Applied Excluded (Questions) Excluded (Expired) Exc…" at bounding box center [314, 147] width 57 height 11
click at [286, 142] on select "Choose an option... Pending Applied Excluded (Questions) Excluded (Expired) Exc…" at bounding box center [314, 147] width 57 height 11
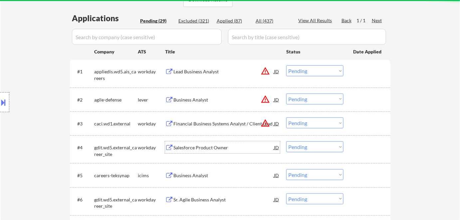
click at [194, 151] on div "Salesforce Product Owner" at bounding box center [223, 148] width 100 height 12
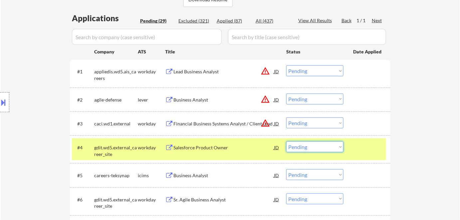
click at [321, 148] on select "Choose an option... Pending Applied Excluded (Questions) Excluded (Expired) Exc…" at bounding box center [314, 147] width 57 height 11
click at [286, 142] on select "Choose an option... Pending Applied Excluded (Questions) Excluded (Expired) Exc…" at bounding box center [314, 147] width 57 height 11
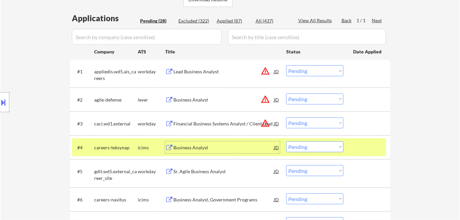
click at [222, 145] on div "Business Analyst" at bounding box center [223, 148] width 100 height 7
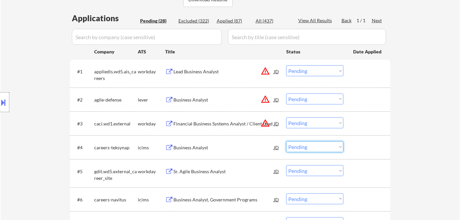
click at [304, 147] on select "Choose an option... Pending Applied Excluded (Questions) Excluded (Expired) Exc…" at bounding box center [314, 147] width 57 height 11
click at [286, 142] on select "Choose an option... Pending Applied Excluded (Questions) Excluded (Expired) Exc…" at bounding box center [314, 147] width 57 height 11
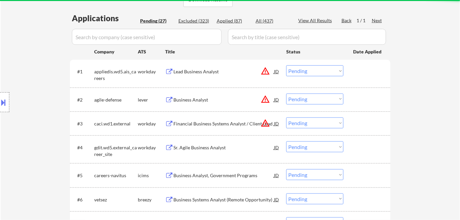
click at [194, 150] on div "Sr. Agile Business Analyst" at bounding box center [223, 148] width 100 height 7
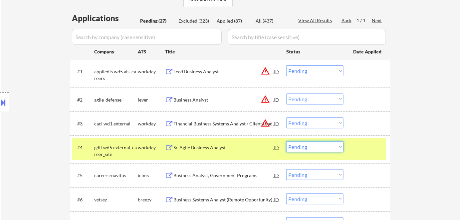
click at [304, 145] on select "Choose an option... Pending Applied Excluded (Questions) Excluded (Expired) Exc…" at bounding box center [314, 147] width 57 height 11
click at [286, 142] on select "Choose an option... Pending Applied Excluded (Questions) Excluded (Expired) Exc…" at bounding box center [314, 147] width 57 height 11
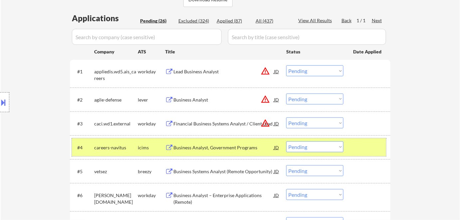
click at [141, 147] on div "icims" at bounding box center [151, 148] width 27 height 7
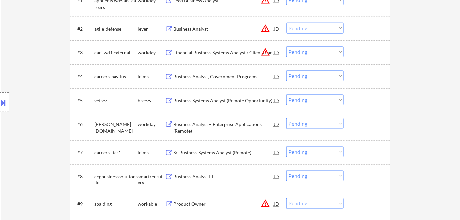
scroll to position [238, 0]
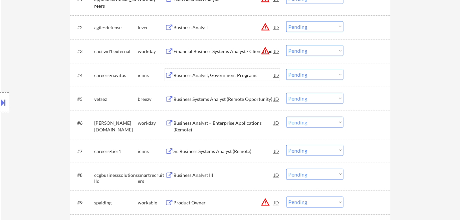
click at [207, 72] on div "Business Analyst, Government Programs" at bounding box center [223, 75] width 100 height 7
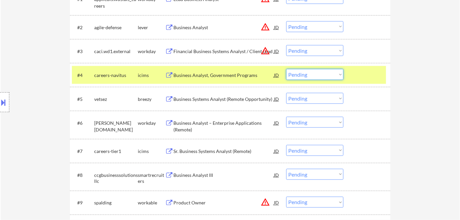
click at [310, 75] on select "Choose an option... Pending Applied Excluded (Questions) Excluded (Expired) Exc…" at bounding box center [314, 74] width 57 height 11
click at [286, 69] on select "Choose an option... Pending Applied Excluded (Questions) Excluded (Expired) Exc…" at bounding box center [314, 74] width 57 height 11
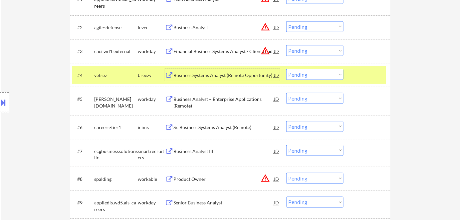
click at [218, 70] on div "Business Systems Analyst (Remote Opportunity)" at bounding box center [223, 75] width 100 height 12
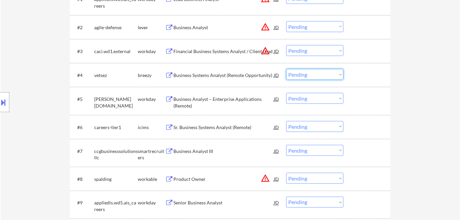
drag, startPoint x: 324, startPoint y: 71, endPoint x: 322, endPoint y: 129, distance: 57.9
click at [286, 69] on select "Choose an option... Pending Applied Excluded (Questions) Excluded (Expired) Exc…" at bounding box center [314, 74] width 57 height 11
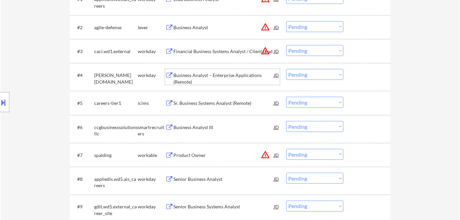
click at [203, 79] on div "Business Analyst – Enterprise Applications (Remote)" at bounding box center [223, 78] width 100 height 13
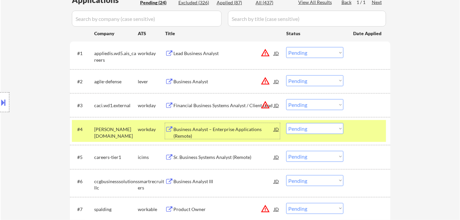
scroll to position [189, 0]
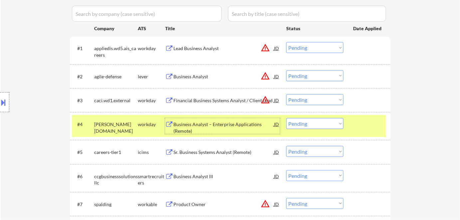
click at [292, 127] on select "Choose an option... Pending Applied Excluded (Questions) Excluded (Expired) Exc…" at bounding box center [314, 123] width 57 height 11
click at [286, 118] on select "Choose an option... Pending Applied Excluded (Questions) Excluded (Expired) Exc…" at bounding box center [314, 123] width 57 height 11
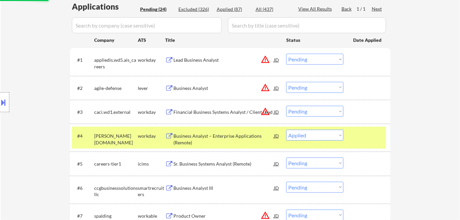
scroll to position [177, 0]
select select ""pending""
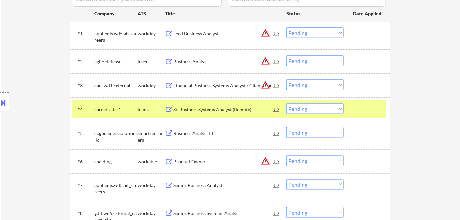
scroll to position [205, 0]
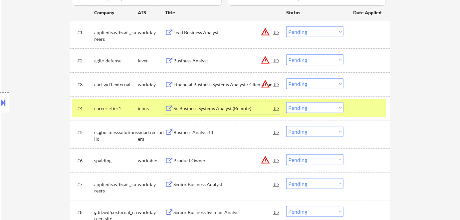
click at [191, 104] on div "Sr. Business Systems Analyst (Remote)" at bounding box center [223, 108] width 100 height 12
